Goal: Register for event/course

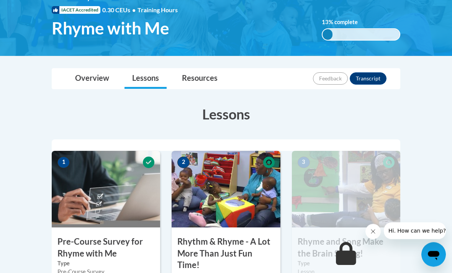
scroll to position [109, 0]
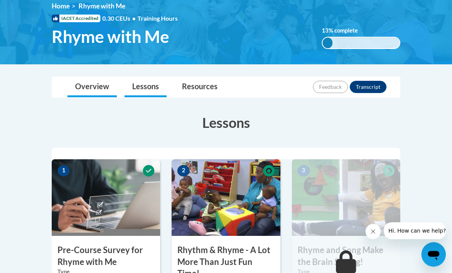
click at [87, 93] on link "Overview" at bounding box center [91, 87] width 49 height 20
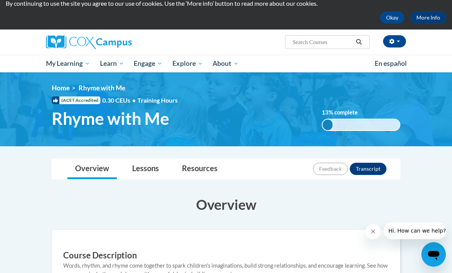
scroll to position [28, 0]
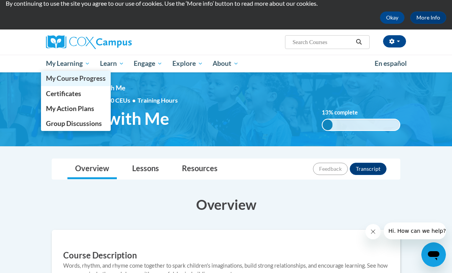
click at [57, 80] on span "My Course Progress" at bounding box center [76, 78] width 60 height 8
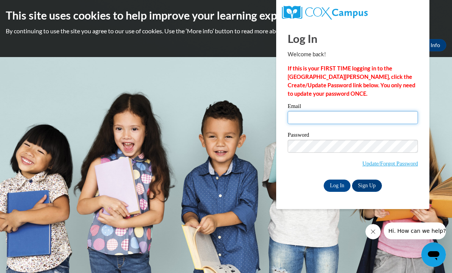
click at [376, 121] on input "Email" at bounding box center [353, 117] width 130 height 13
type input "dmccallum@scottdale.org"
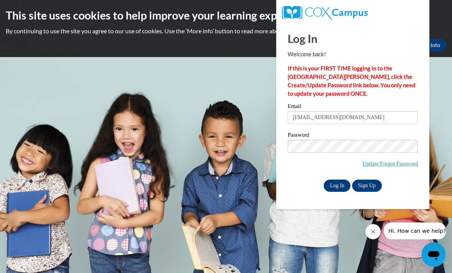
click at [336, 186] on input "Log In" at bounding box center [337, 186] width 27 height 12
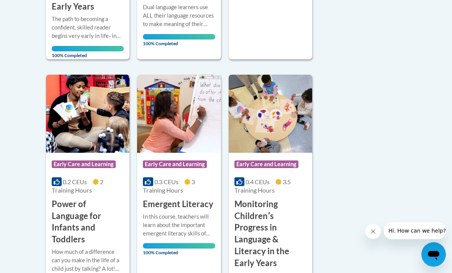
scroll to position [386, 0]
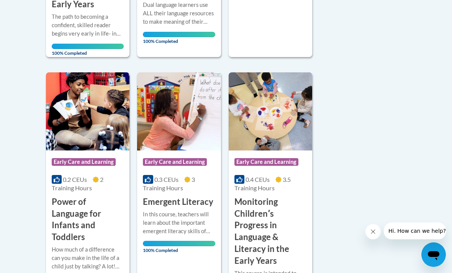
click at [74, 204] on h3 "Power of Language for Infants and Toddlers" at bounding box center [88, 219] width 72 height 47
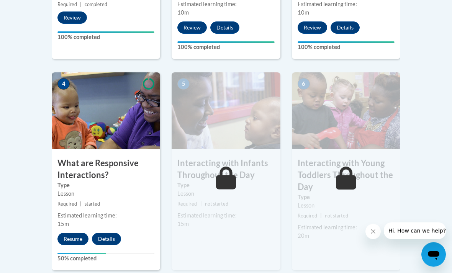
scroll to position [425, 0]
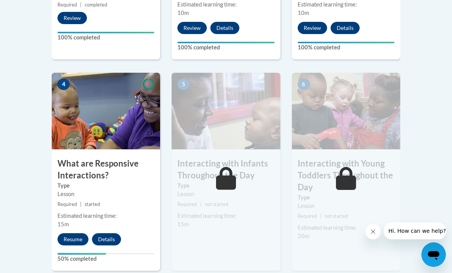
click at [236, 158] on h3 "Interacting with Infants Throughout the Day" at bounding box center [226, 170] width 108 height 24
click at [69, 233] on button "Resume" at bounding box center [72, 239] width 31 height 12
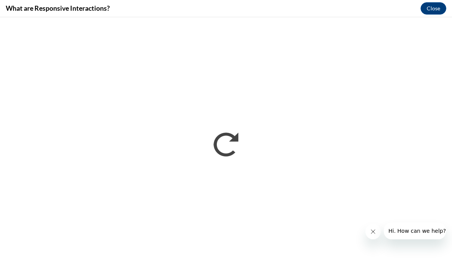
scroll to position [0, 0]
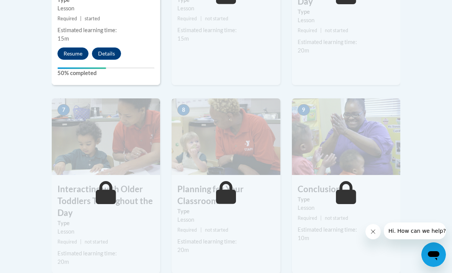
scroll to position [537, 0]
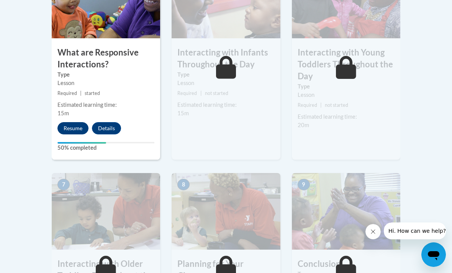
click at [71, 124] on button "Resume" at bounding box center [72, 128] width 31 height 12
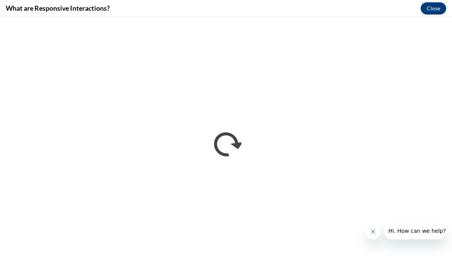
scroll to position [0, 0]
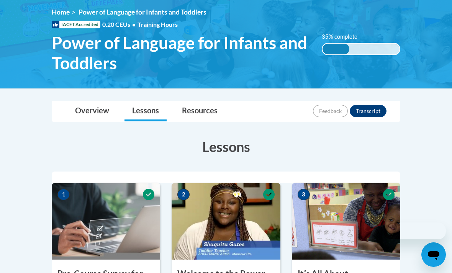
scroll to position [117, 0]
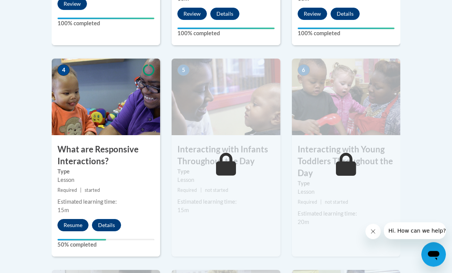
click at [81, 222] on button "Resume" at bounding box center [72, 226] width 31 height 12
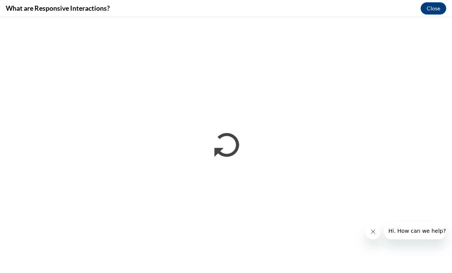
scroll to position [969, 0]
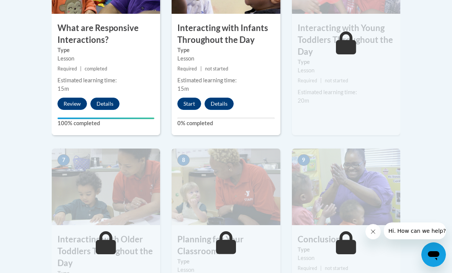
scroll to position [540, 0]
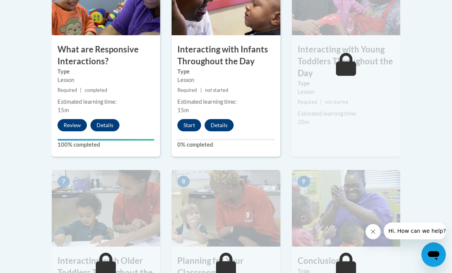
click at [187, 119] on button "Start" at bounding box center [189, 125] width 24 height 12
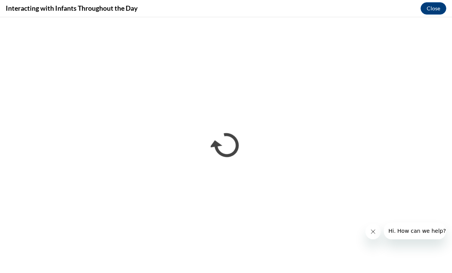
scroll to position [0, 0]
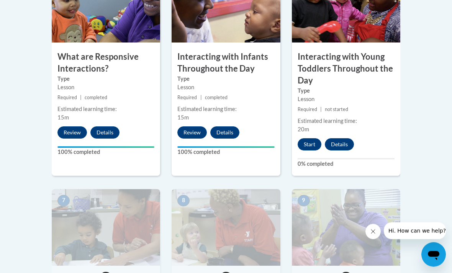
scroll to position [533, 0]
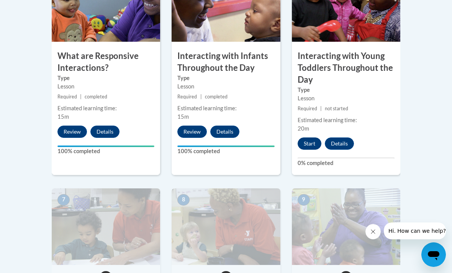
click at [317, 138] on button "Start" at bounding box center [310, 144] width 24 height 12
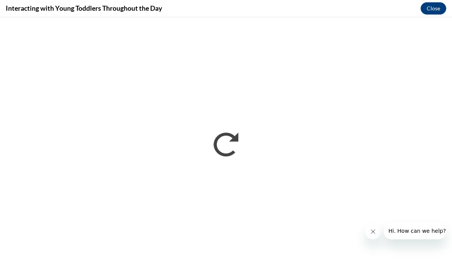
scroll to position [0, 0]
